Goal: Information Seeking & Learning: Learn about a topic

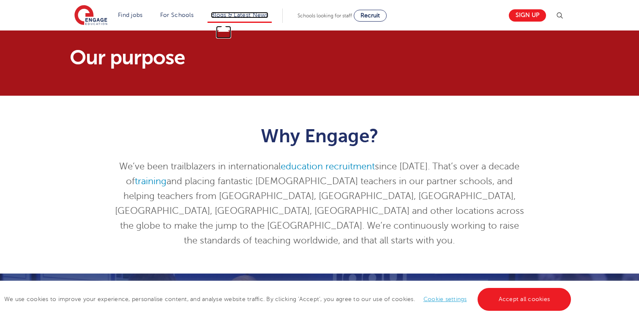
click at [227, 12] on link "Blogs & Latest News" at bounding box center [240, 15] width 58 height 6
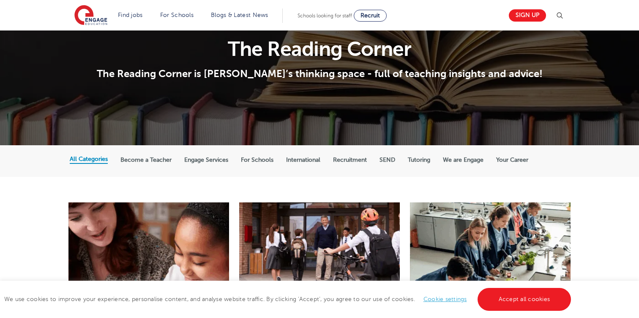
scroll to position [60, 0]
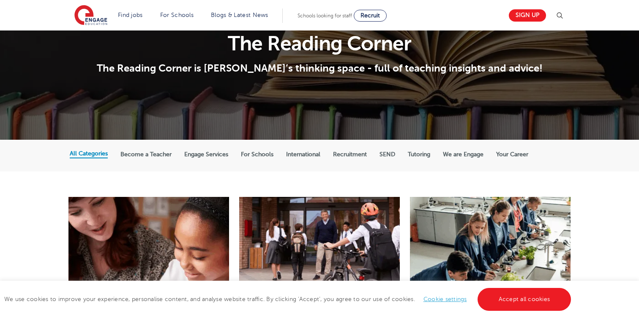
click at [248, 154] on label "For Schools" at bounding box center [257, 155] width 33 height 8
click at [0, 0] on input "For Schools" at bounding box center [0, 0] width 0 height 0
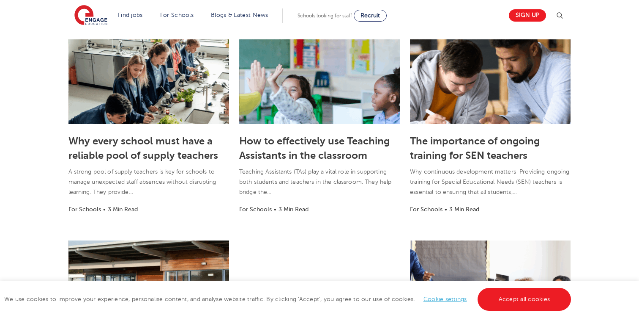
scroll to position [228, 0]
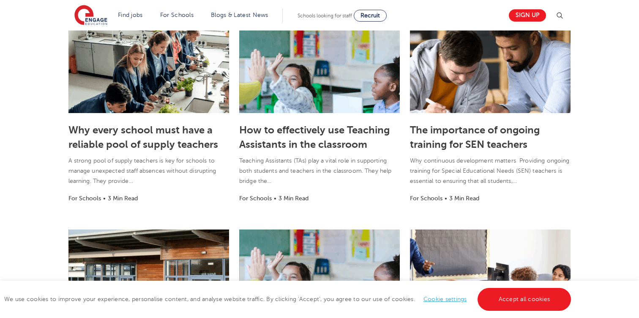
click at [559, 17] on img at bounding box center [560, 16] width 10 height 10
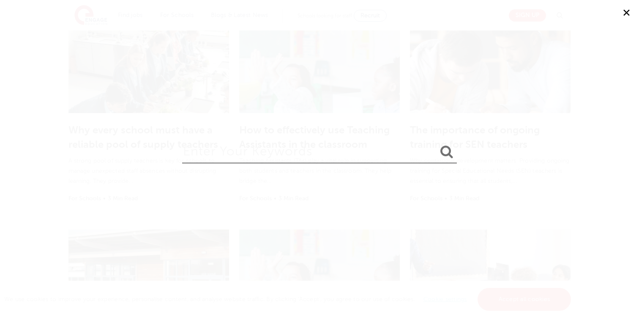
click at [319, 149] on input "search" at bounding box center [319, 149] width 275 height 27
type input "identity and belonging"
click at [437, 144] on button "submit" at bounding box center [447, 152] width 20 height 16
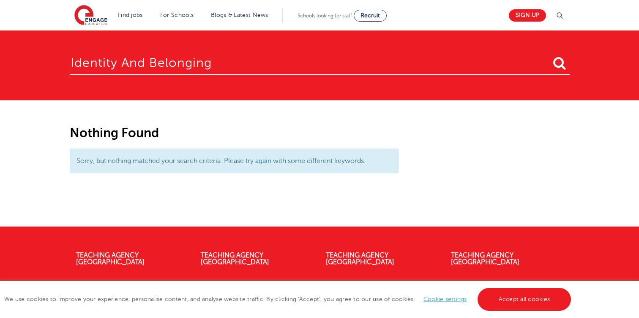
click at [233, 58] on input "identity and belonging" at bounding box center [320, 60] width 500 height 27
type input "identity"
click at [550, 56] on button "submit" at bounding box center [560, 64] width 20 height 16
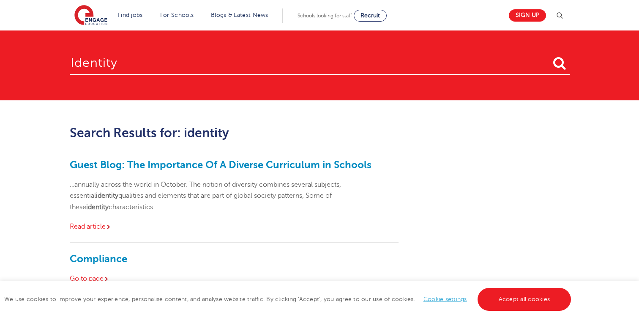
click at [330, 72] on input "identity" at bounding box center [320, 60] width 500 height 27
type input "belonging"
click at [550, 56] on button "submit" at bounding box center [560, 64] width 20 height 16
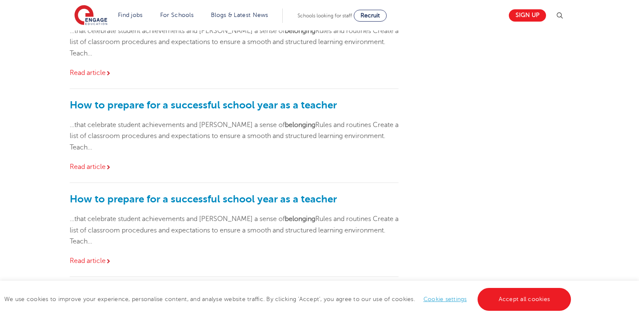
scroll to position [331, 0]
